Goal: Register for event/course

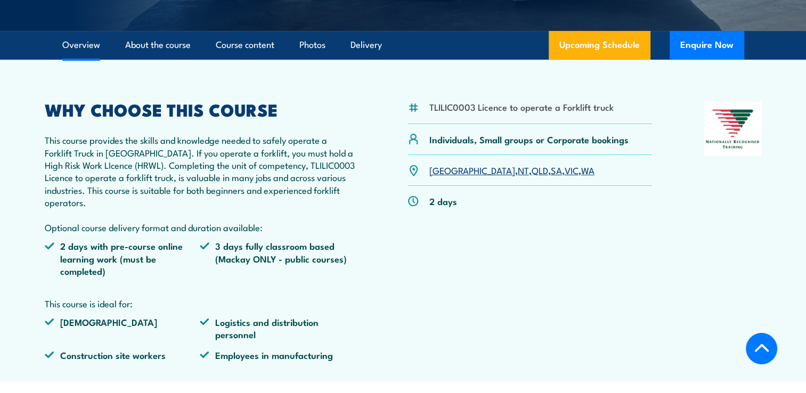
scroll to position [320, 0]
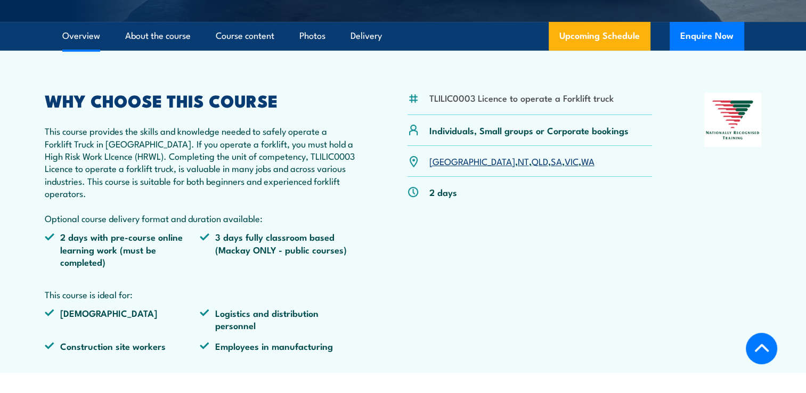
click at [565, 163] on link "VIC" at bounding box center [572, 161] width 14 height 13
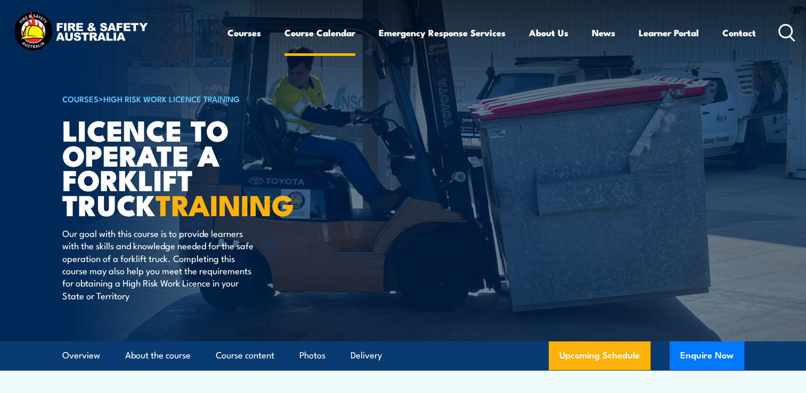
click at [309, 35] on link "Course Calendar" at bounding box center [320, 33] width 71 height 28
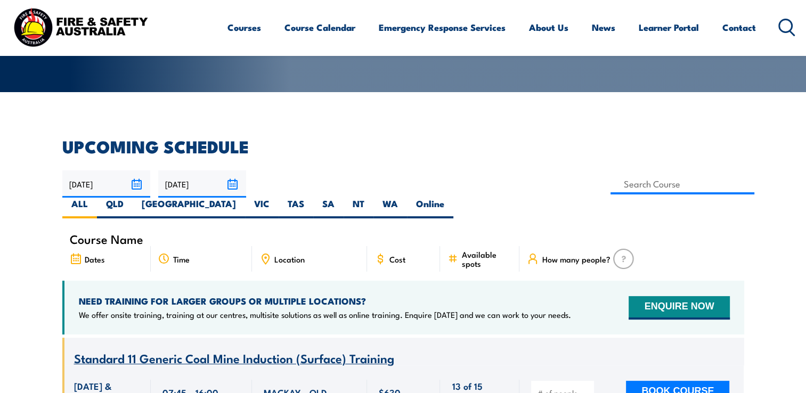
scroll to position [320, 0]
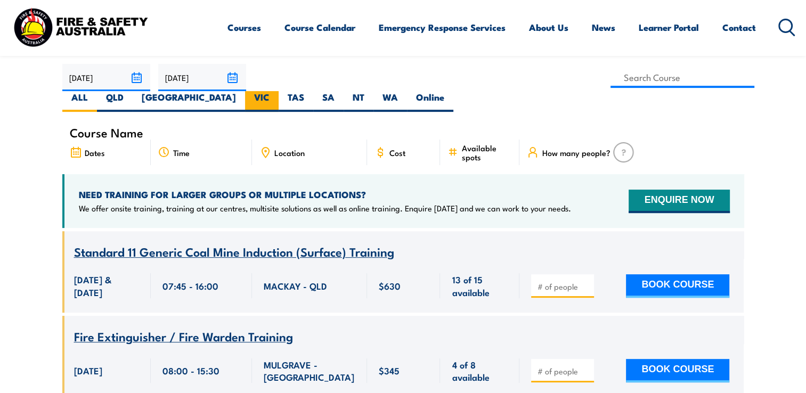
click at [279, 91] on label "VIC" at bounding box center [262, 101] width 34 height 21
click at [277, 91] on input "VIC" at bounding box center [273, 94] width 7 height 7
radio input "true"
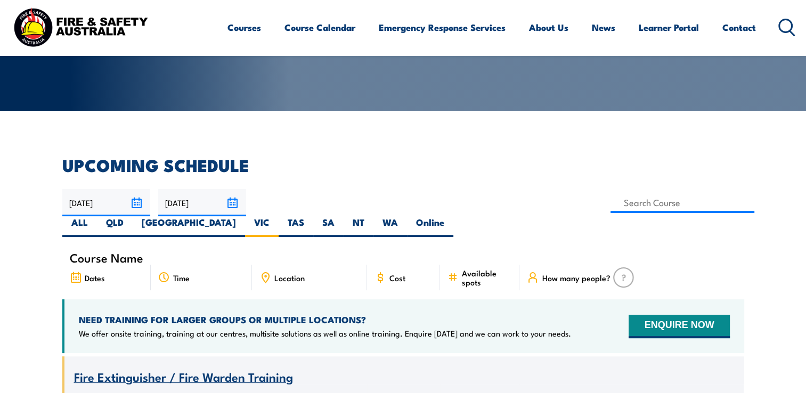
scroll to position [320, 0]
